Goal: Task Accomplishment & Management: Use online tool/utility

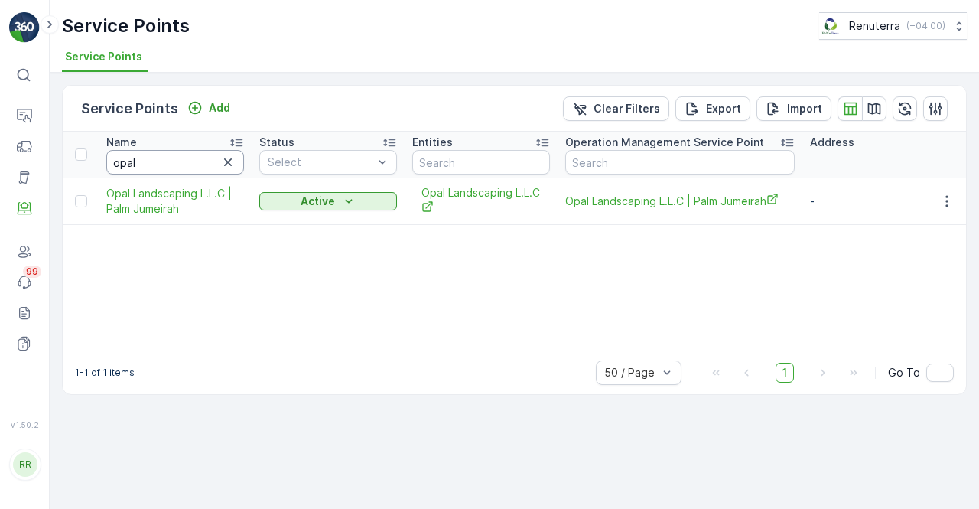
drag, startPoint x: 0, startPoint y: 0, endPoint x: 164, endPoint y: 164, distance: 231.5
click at [164, 164] on input "opal" at bounding box center [175, 162] width 138 height 24
type input "o"
type input "[PERSON_NAME]"
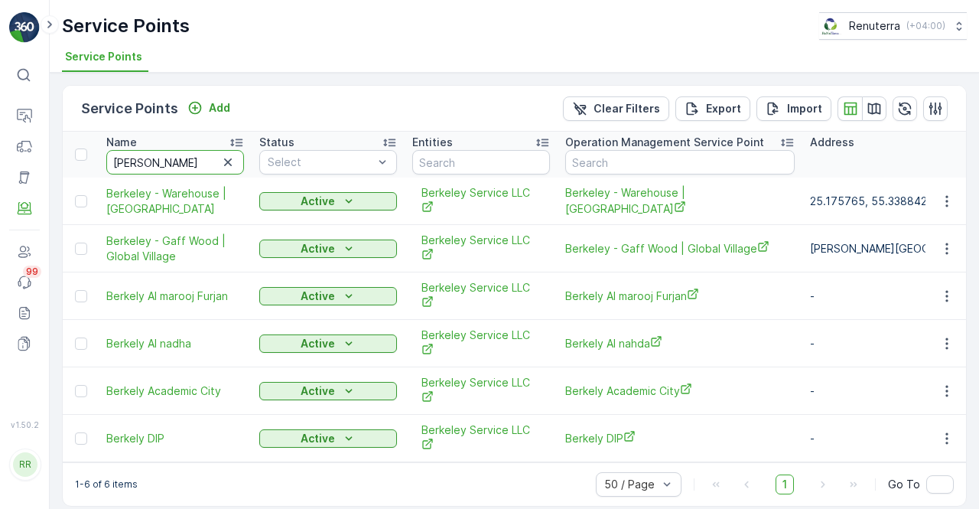
click at [158, 163] on input "[PERSON_NAME]" at bounding box center [175, 162] width 138 height 24
click at [151, 170] on input "[PERSON_NAME]" at bounding box center [175, 162] width 138 height 24
type input "b"
type input "sobha"
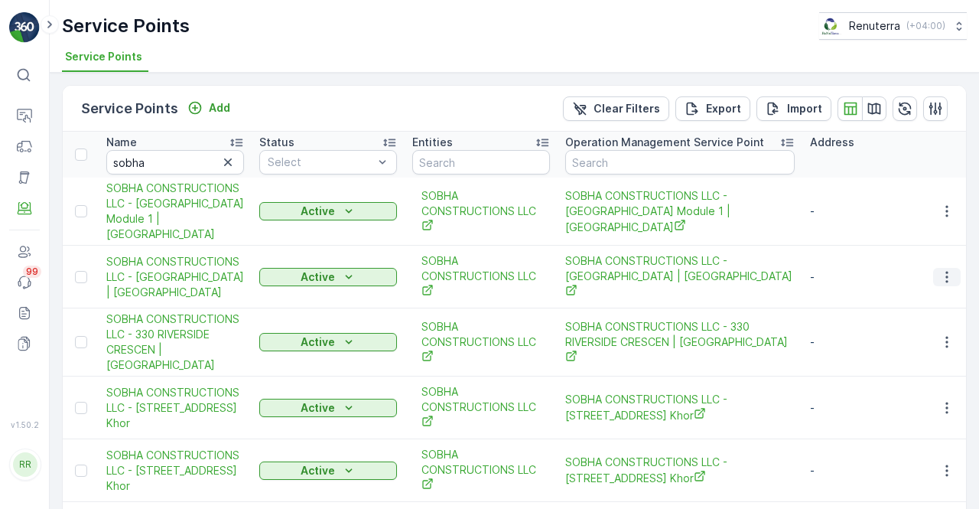
click at [944, 276] on icon "button" at bounding box center [946, 276] width 15 height 15
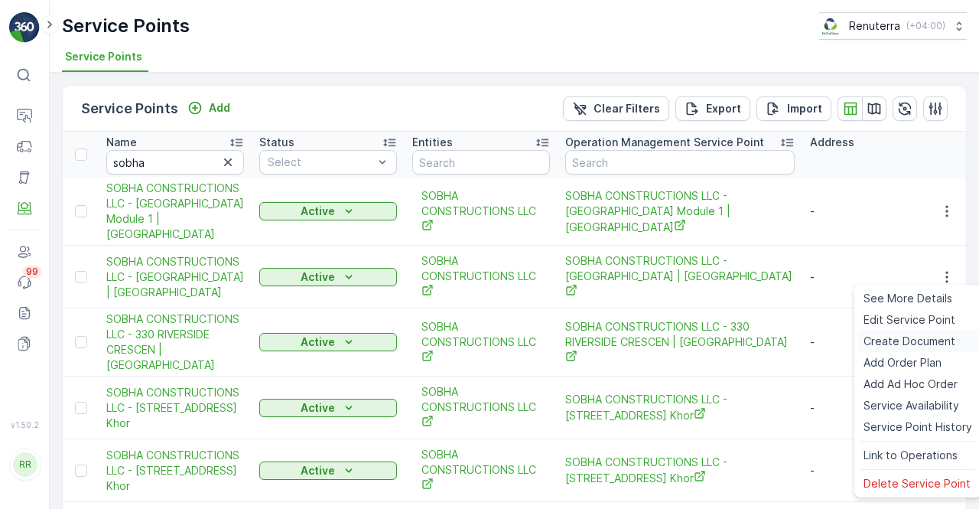
click at [902, 340] on span "Create Document" at bounding box center [910, 341] width 92 height 15
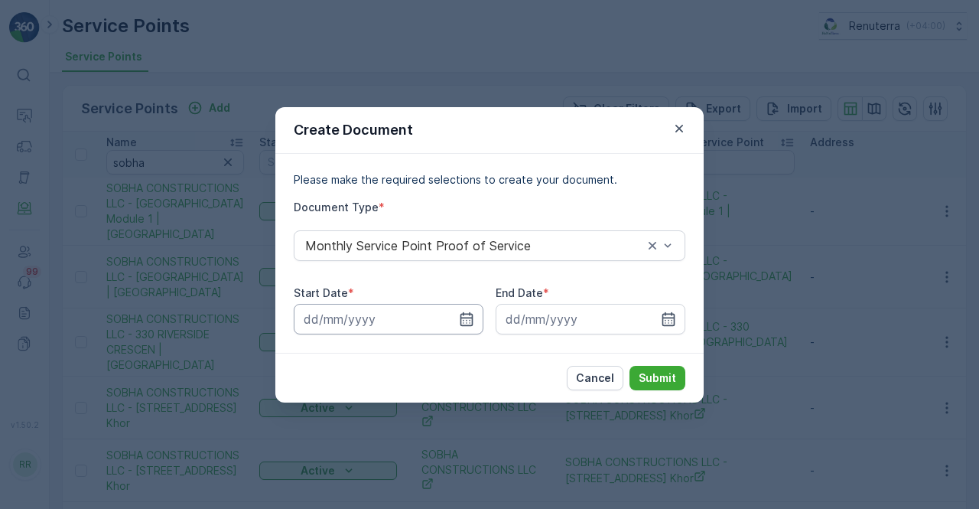
click at [474, 318] on input at bounding box center [389, 319] width 190 height 31
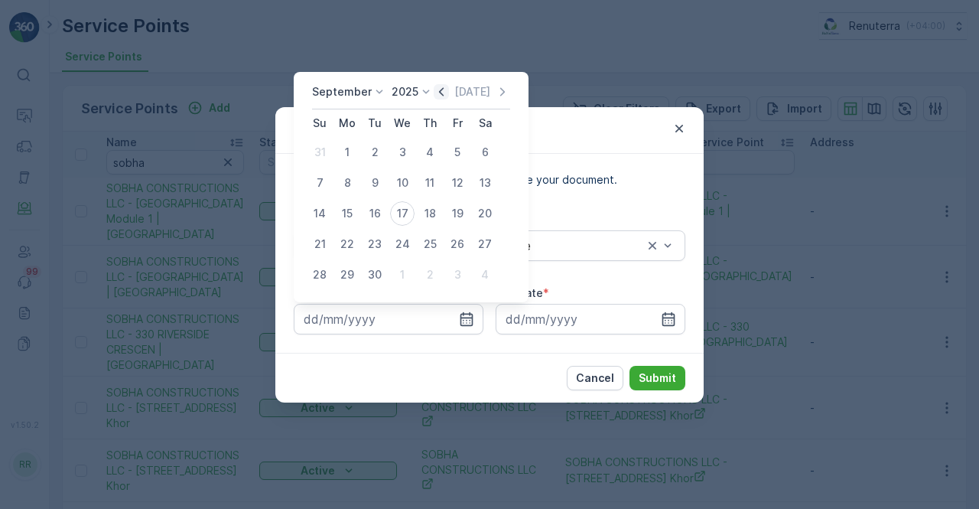
click at [439, 94] on icon "button" at bounding box center [441, 91] width 5 height 8
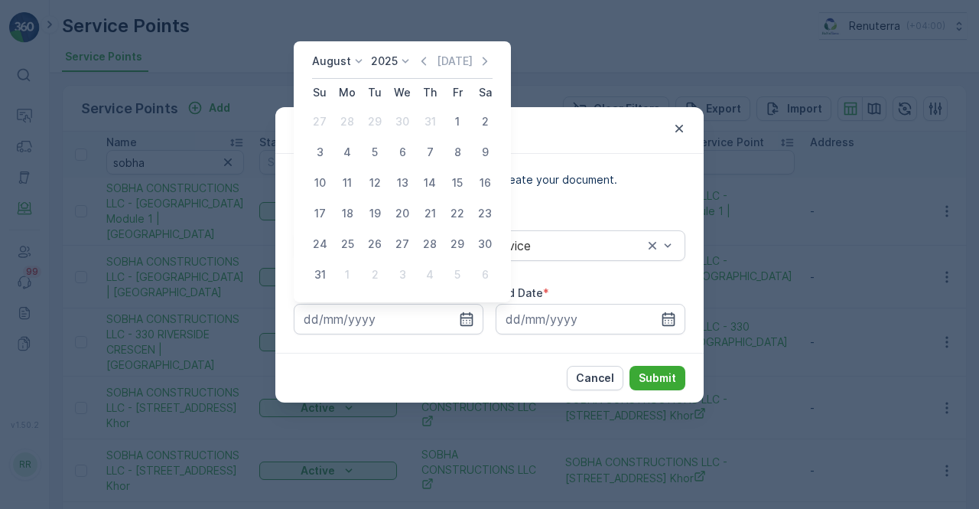
drag, startPoint x: 454, startPoint y: 121, endPoint x: 561, endPoint y: 223, distance: 147.7
click at [454, 122] on div "1" at bounding box center [457, 121] width 24 height 24
type input "[DATE]"
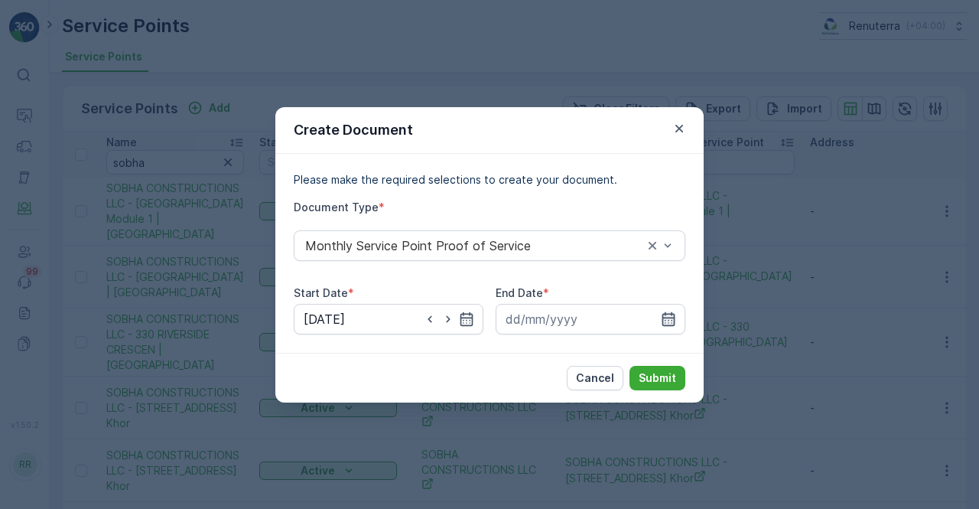
click at [666, 314] on icon "button" at bounding box center [668, 318] width 15 height 15
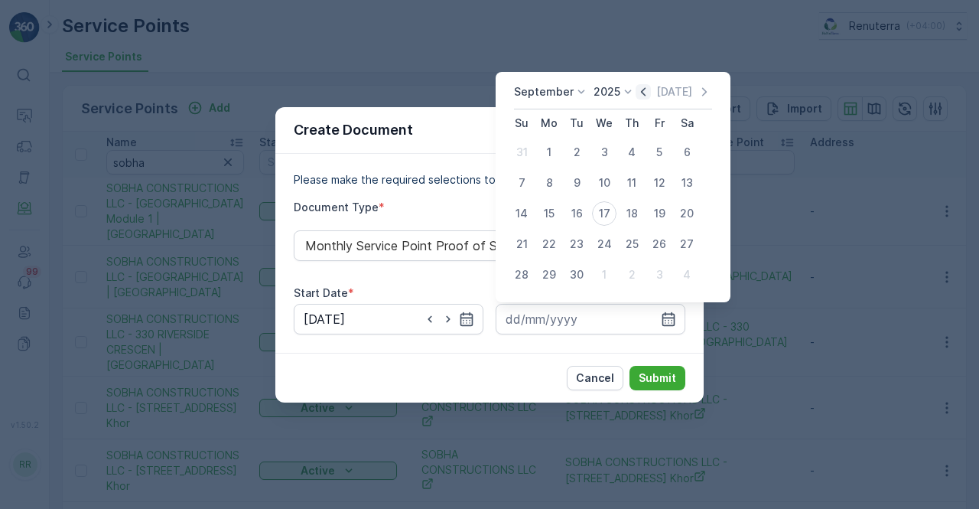
click at [637, 90] on icon "button" at bounding box center [643, 91] width 15 height 15
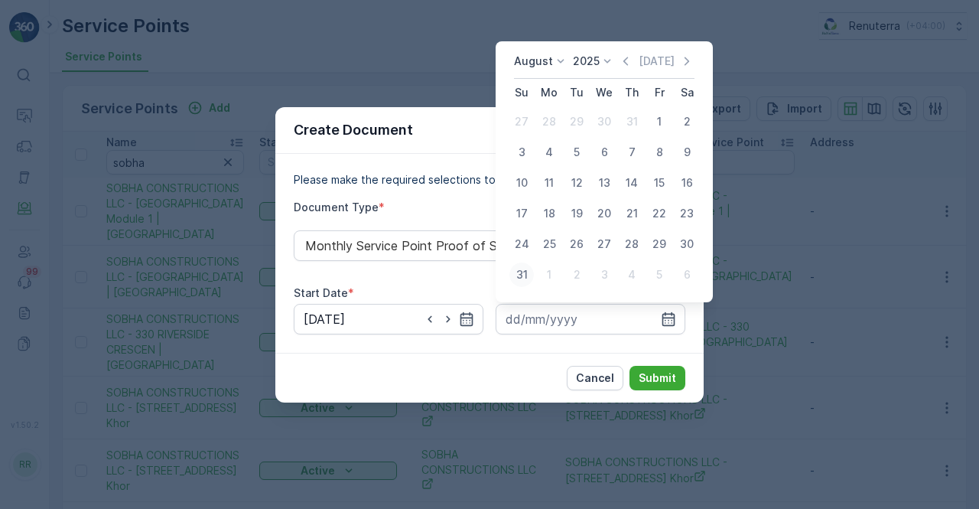
click at [524, 273] on div "31" at bounding box center [522, 274] width 24 height 24
type input "[DATE]"
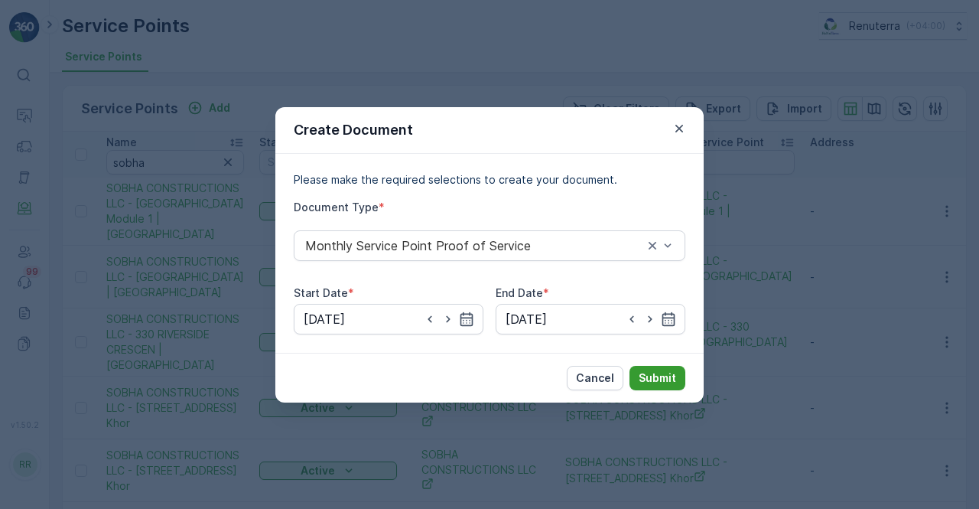
click at [659, 377] on p "Submit" at bounding box center [657, 377] width 37 height 15
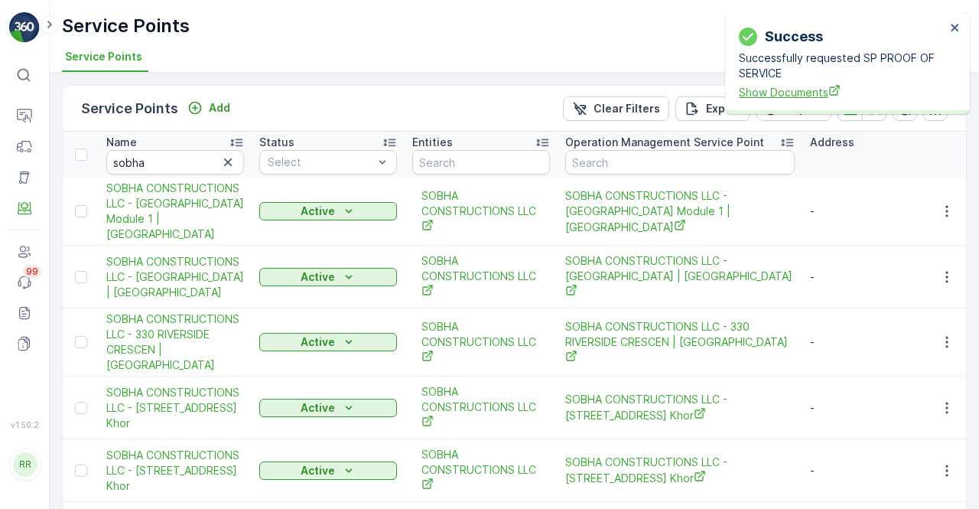
click at [783, 95] on span "Show Documents" at bounding box center [842, 92] width 207 height 16
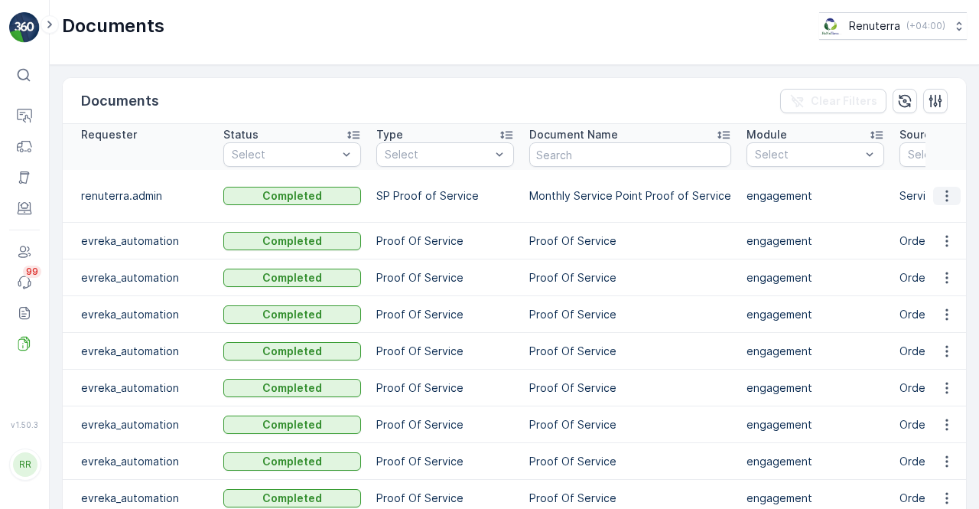
drag, startPoint x: 943, startPoint y: 191, endPoint x: 946, endPoint y: 200, distance: 9.5
click at [946, 191] on icon "button" at bounding box center [947, 196] width 2 height 11
click at [944, 215] on span "See Details" at bounding box center [942, 217] width 59 height 15
